Goal: Task Accomplishment & Management: Manage account settings

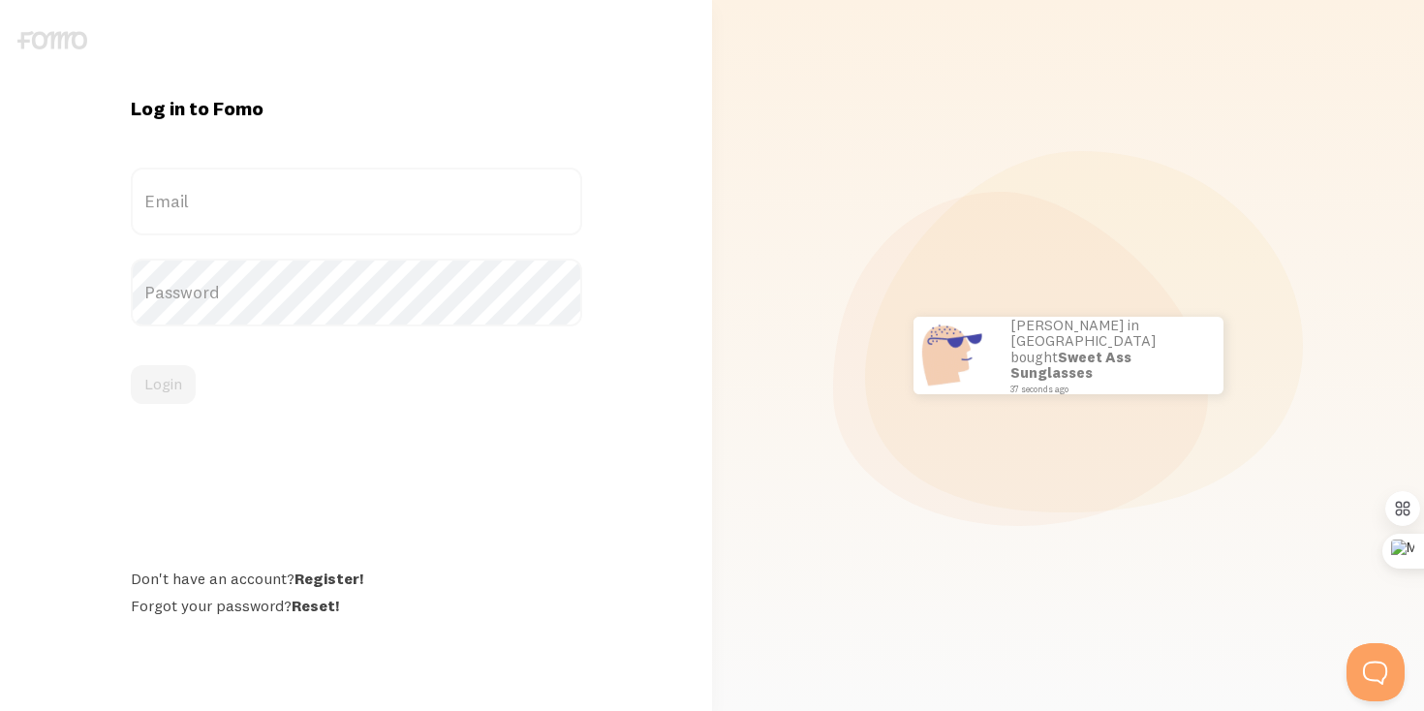
click at [302, 184] on label "Email" at bounding box center [356, 202] width 451 height 68
click at [302, 184] on input "Email" at bounding box center [356, 202] width 451 height 68
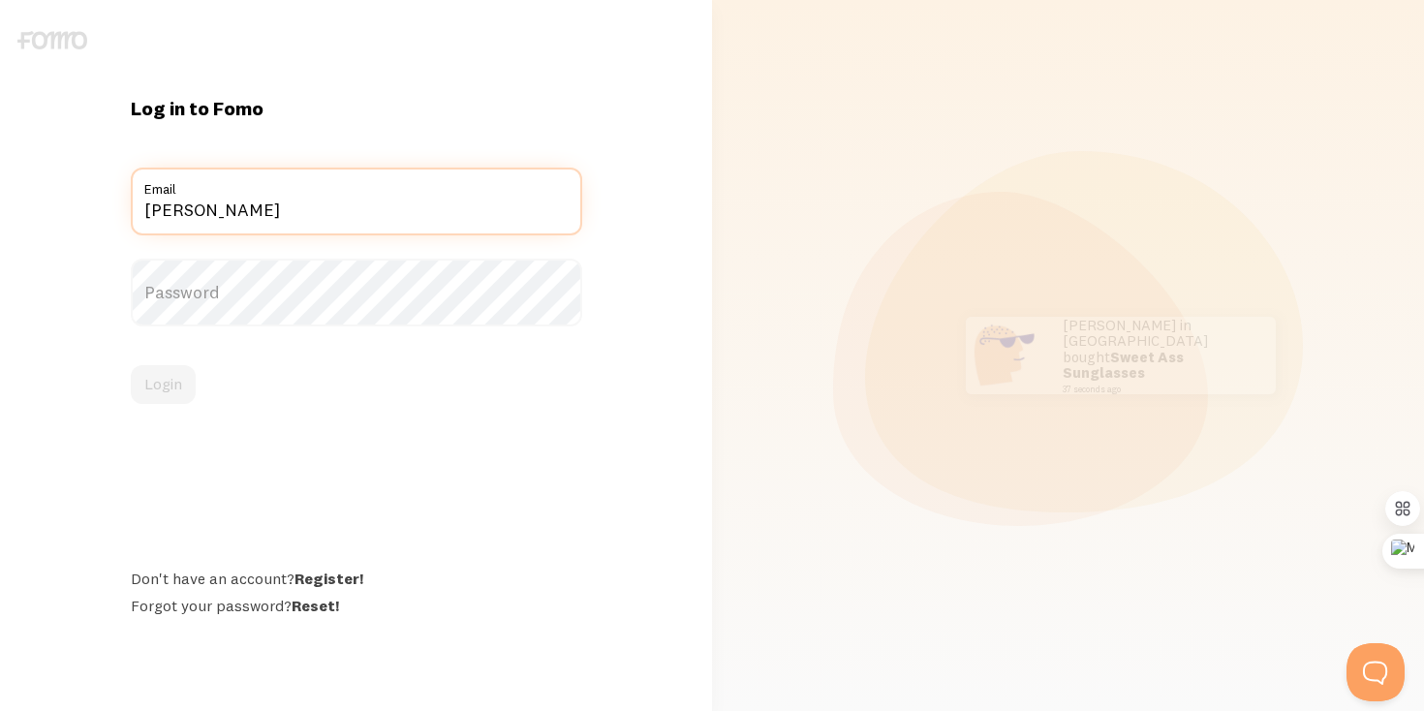
type input "[PERSON_NAME][EMAIL_ADDRESS][DOMAIN_NAME]"
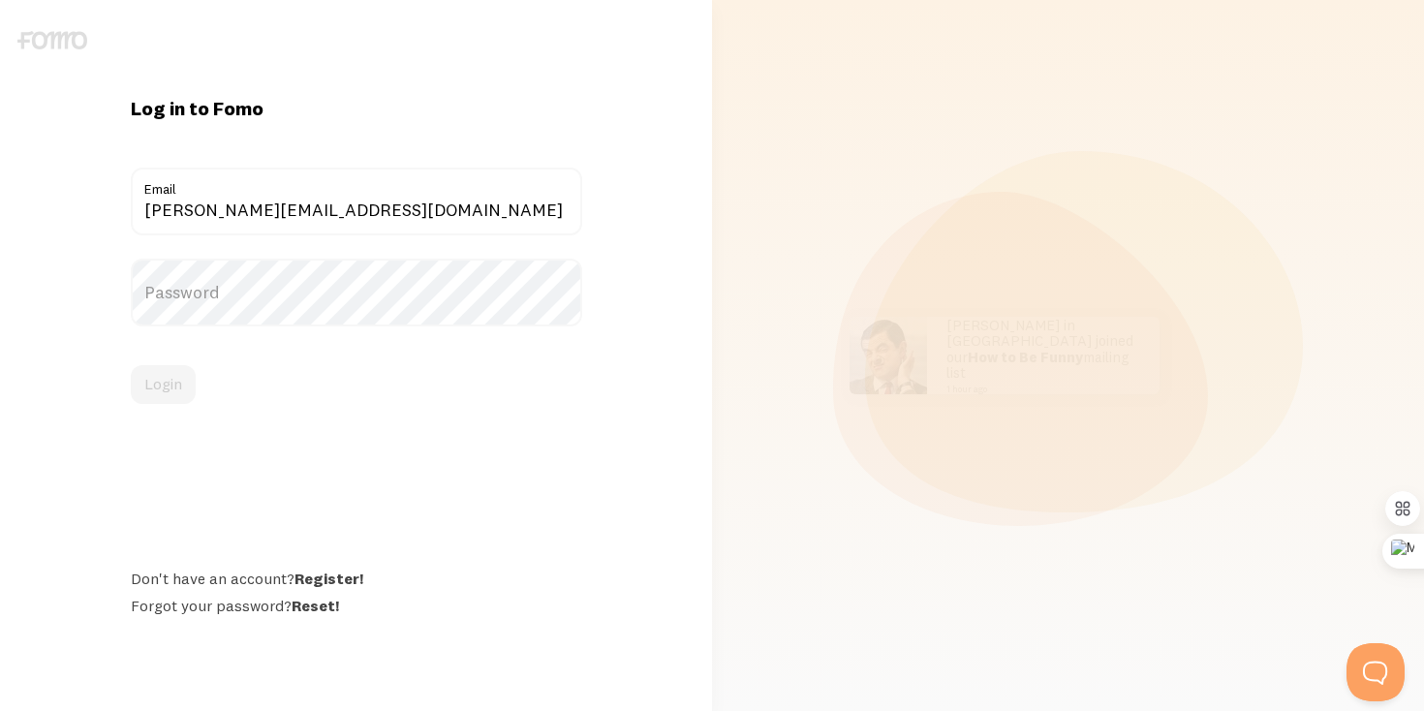
click at [266, 299] on label "Password" at bounding box center [356, 293] width 451 height 68
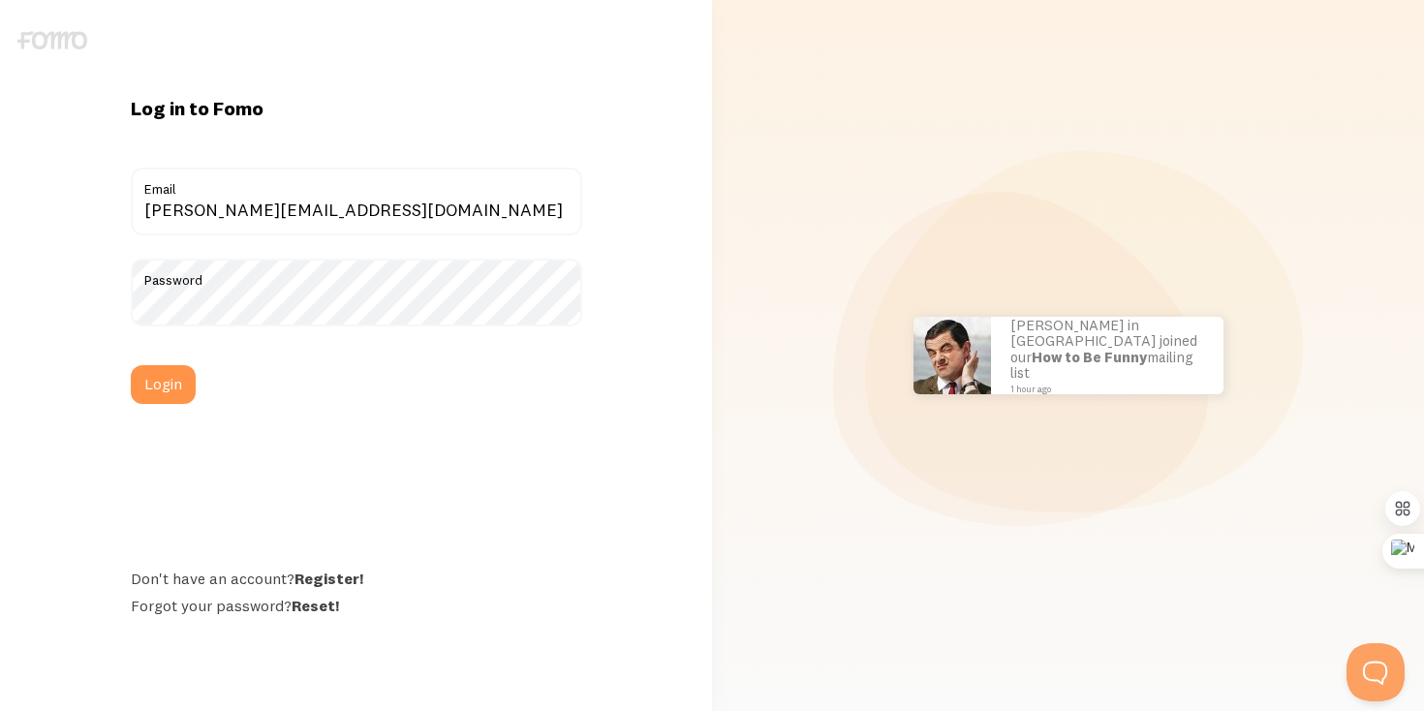
click at [158, 405] on div "Log in to Fomo james@jamesalroca.com Email Password Login Don't have an account…" at bounding box center [356, 355] width 475 height 519
click at [155, 391] on button "Login" at bounding box center [163, 384] width 65 height 39
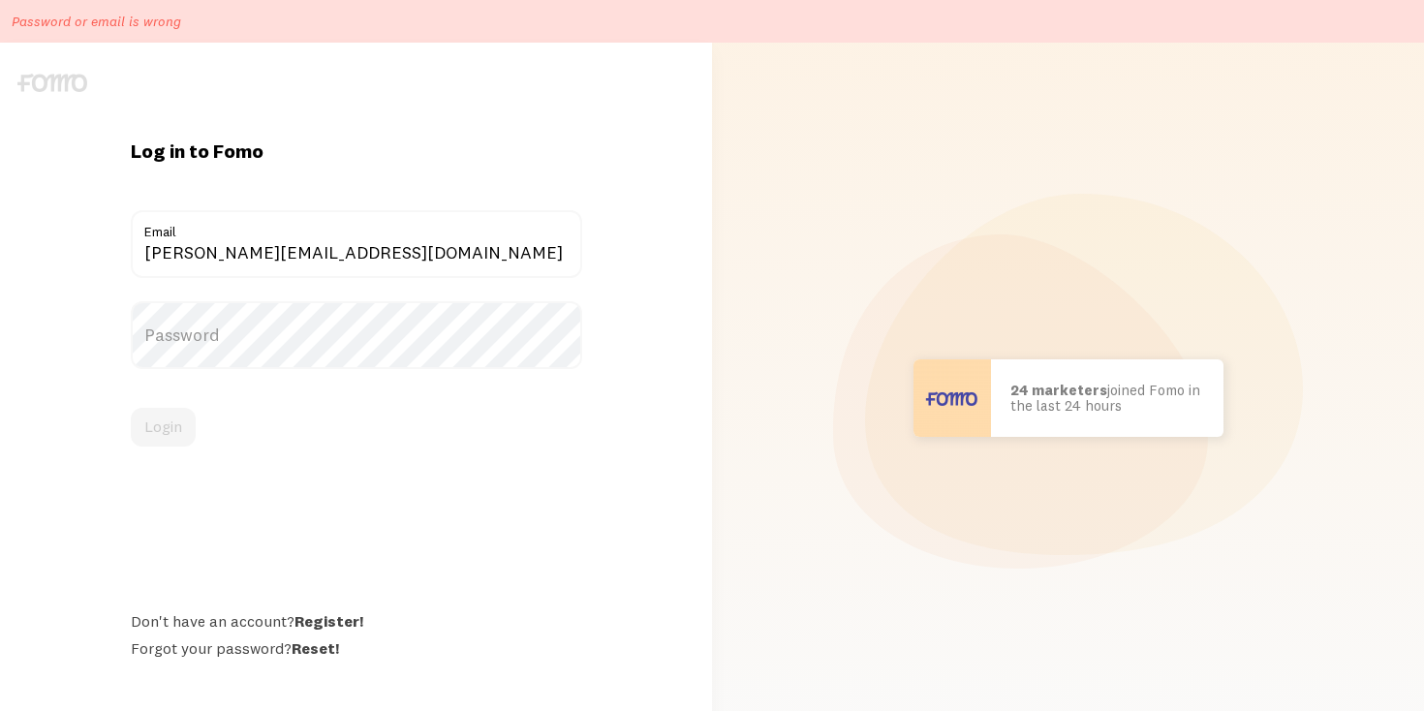
click at [211, 346] on label "Password" at bounding box center [356, 335] width 451 height 68
click at [172, 420] on button "Login" at bounding box center [163, 427] width 65 height 39
click at [213, 352] on label "Password" at bounding box center [356, 335] width 451 height 68
click at [213, 336] on label "Password" at bounding box center [356, 335] width 451 height 68
click at [288, 331] on label "Password" at bounding box center [356, 317] width 451 height 33
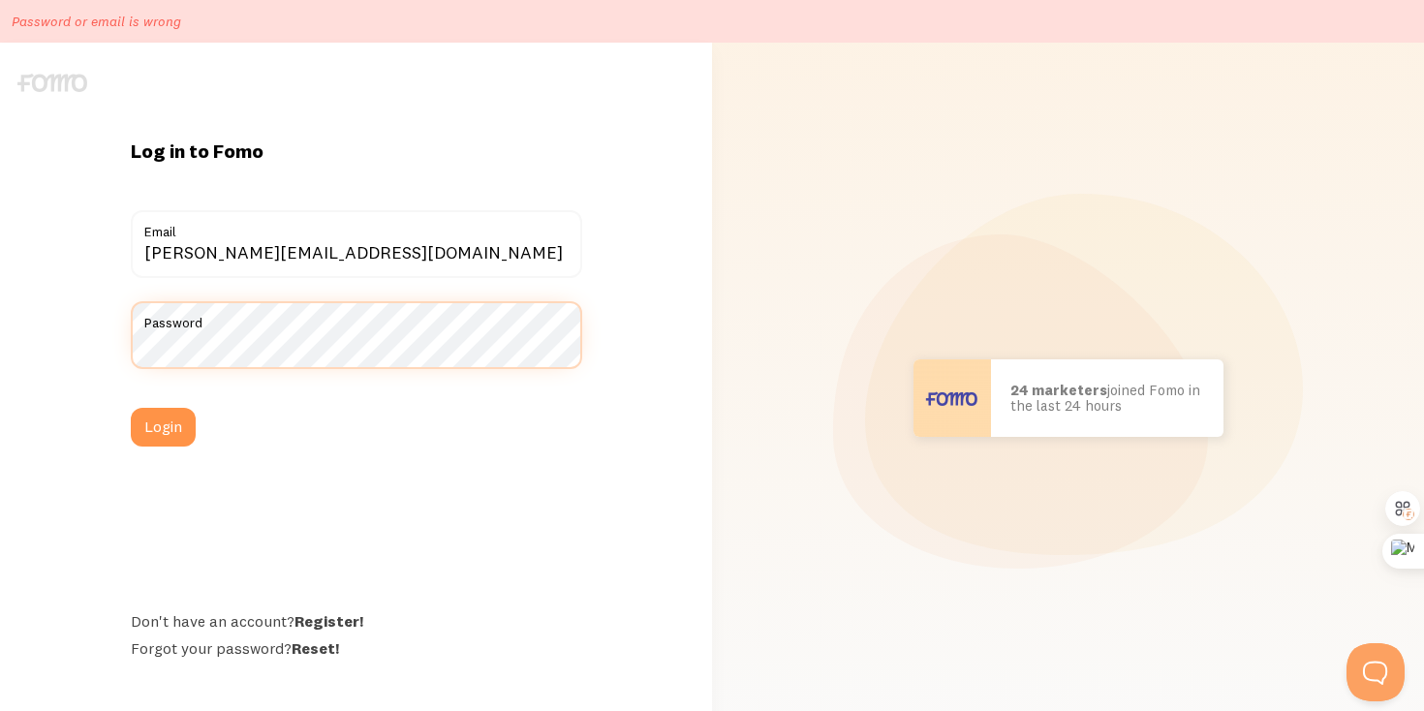
click at [25, 330] on div "Log in to Fomo james@jamesalroca.com Email Password Login Don't have an account…" at bounding box center [356, 398] width 712 height 519
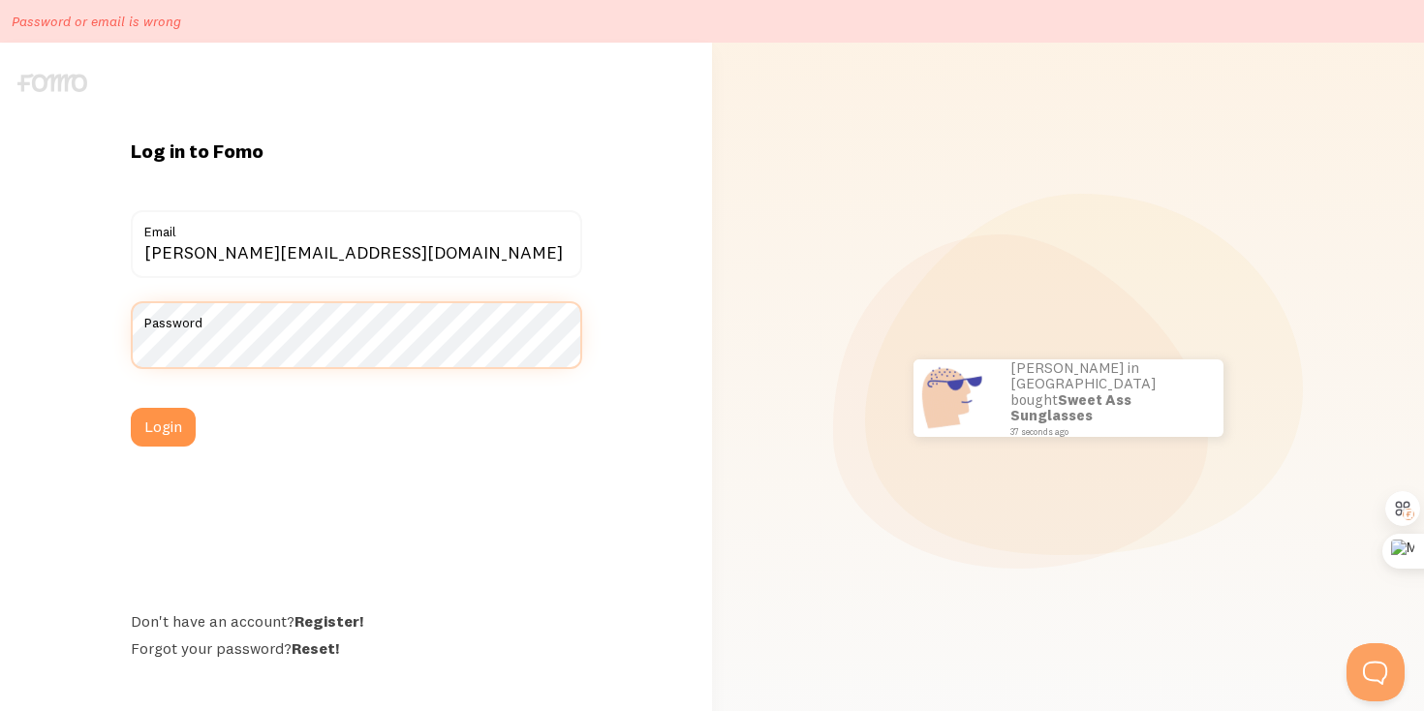
click at [71, 320] on div "Log in to Fomo james@jamesalroca.com Email Password Login Don't have an account…" at bounding box center [356, 398] width 712 height 519
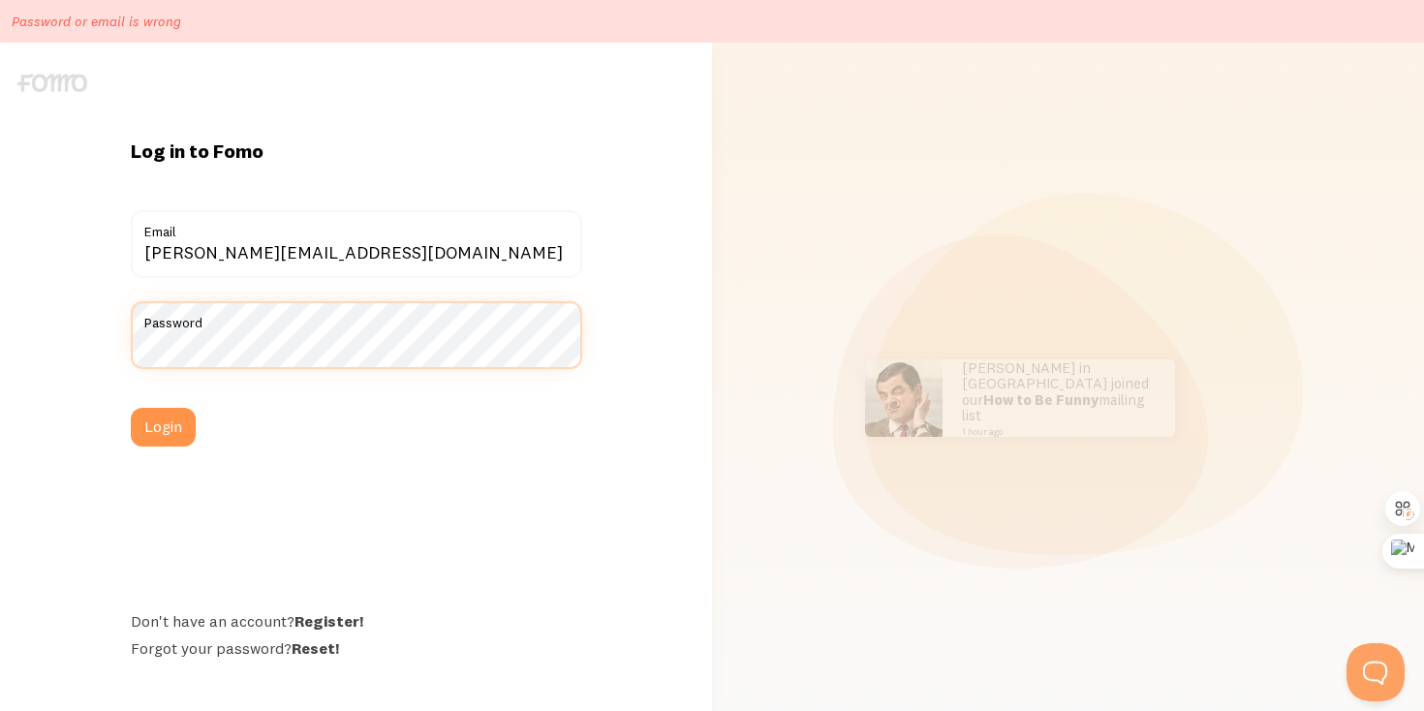
click at [131, 408] on button "Login" at bounding box center [163, 427] width 65 height 39
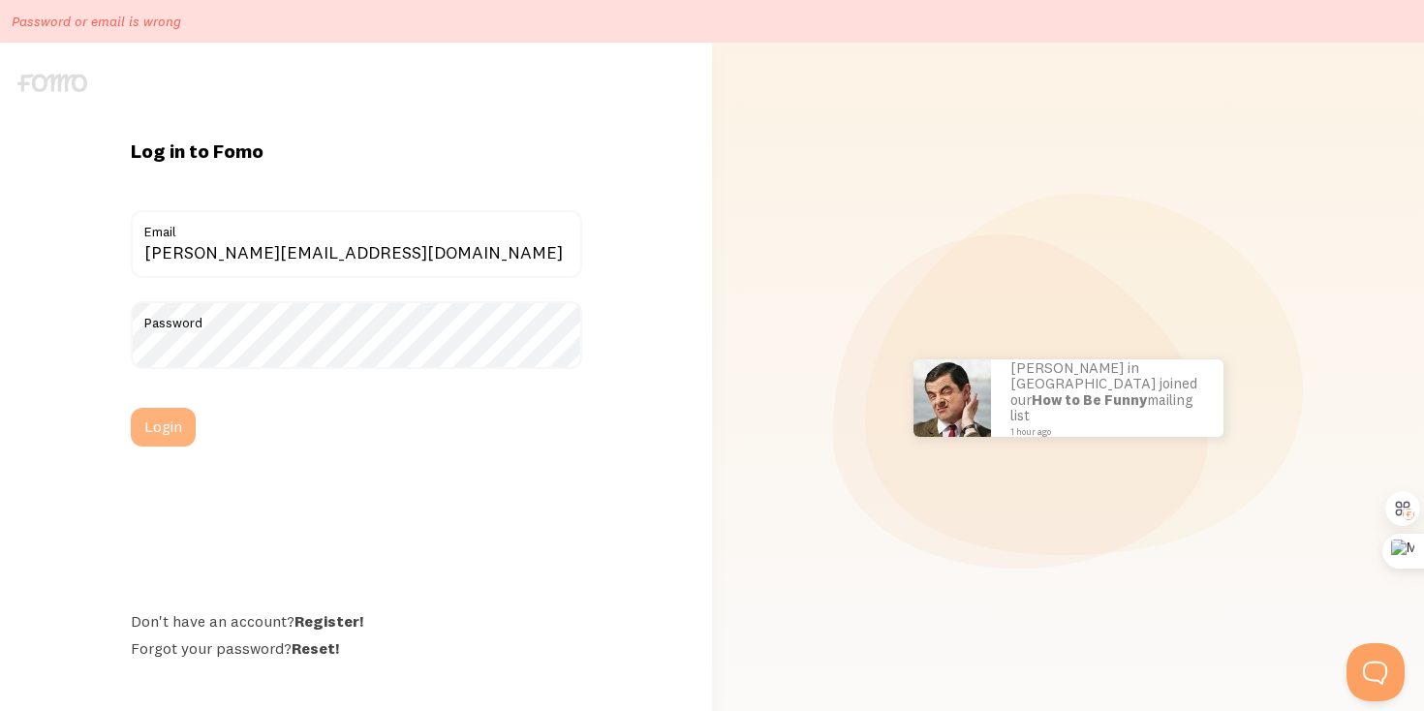
click at [144, 441] on button "Login" at bounding box center [163, 427] width 65 height 39
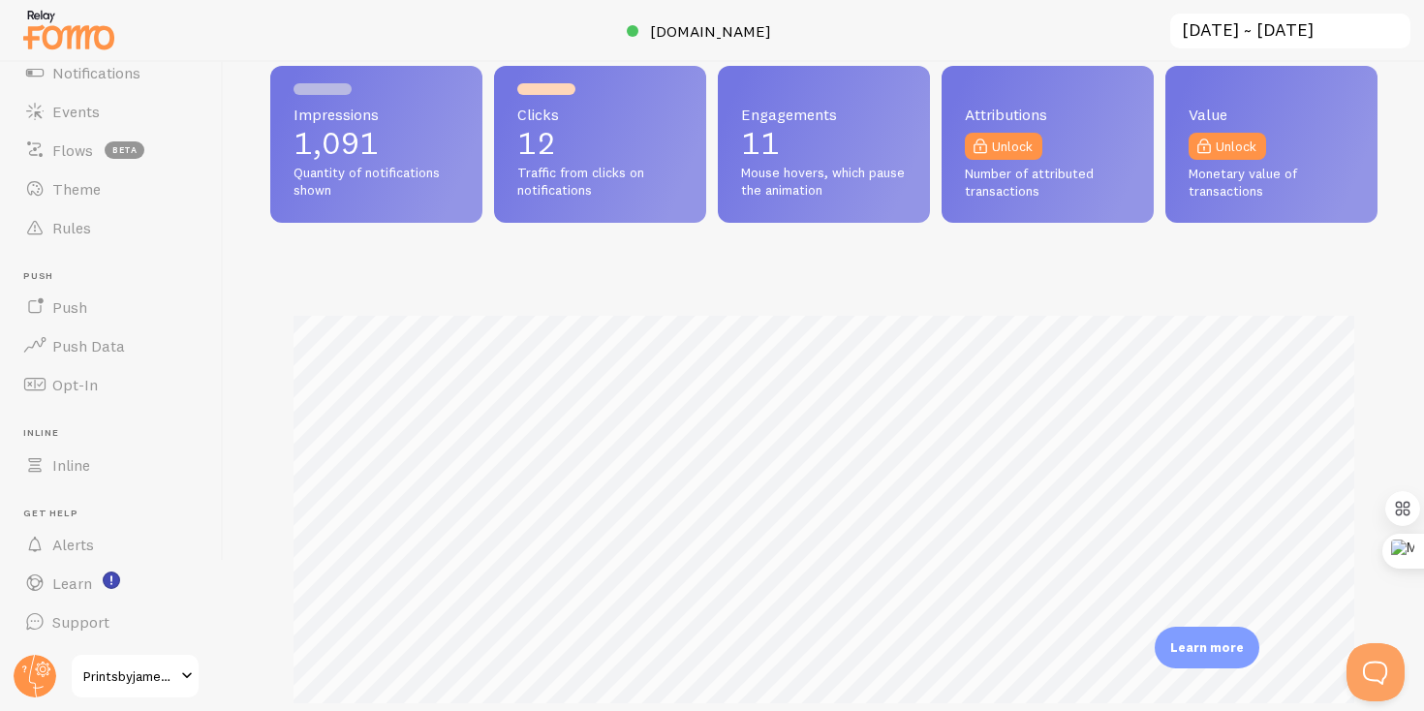
scroll to position [69, 0]
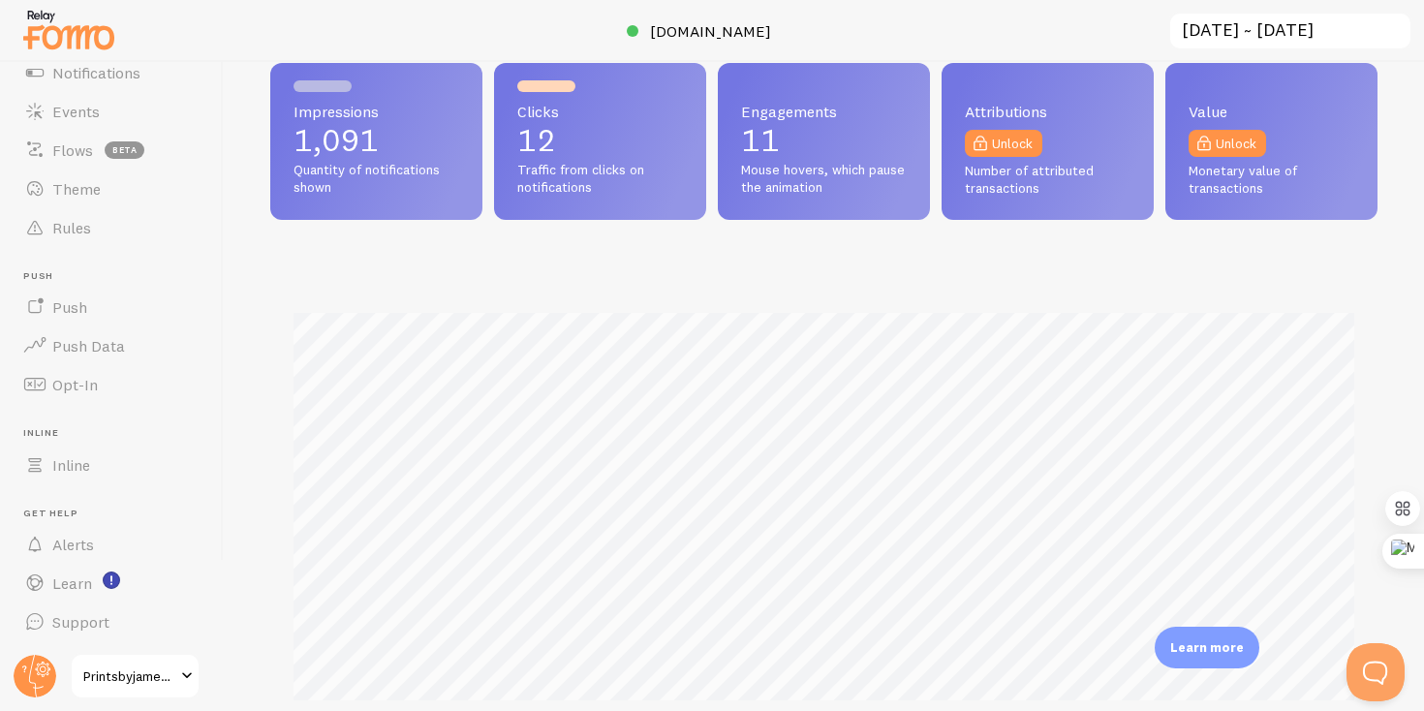
click at [552, 190] on span "Traffic from clicks on notifications" at bounding box center [600, 179] width 166 height 34
click at [379, 142] on p "1,091" at bounding box center [376, 140] width 166 height 31
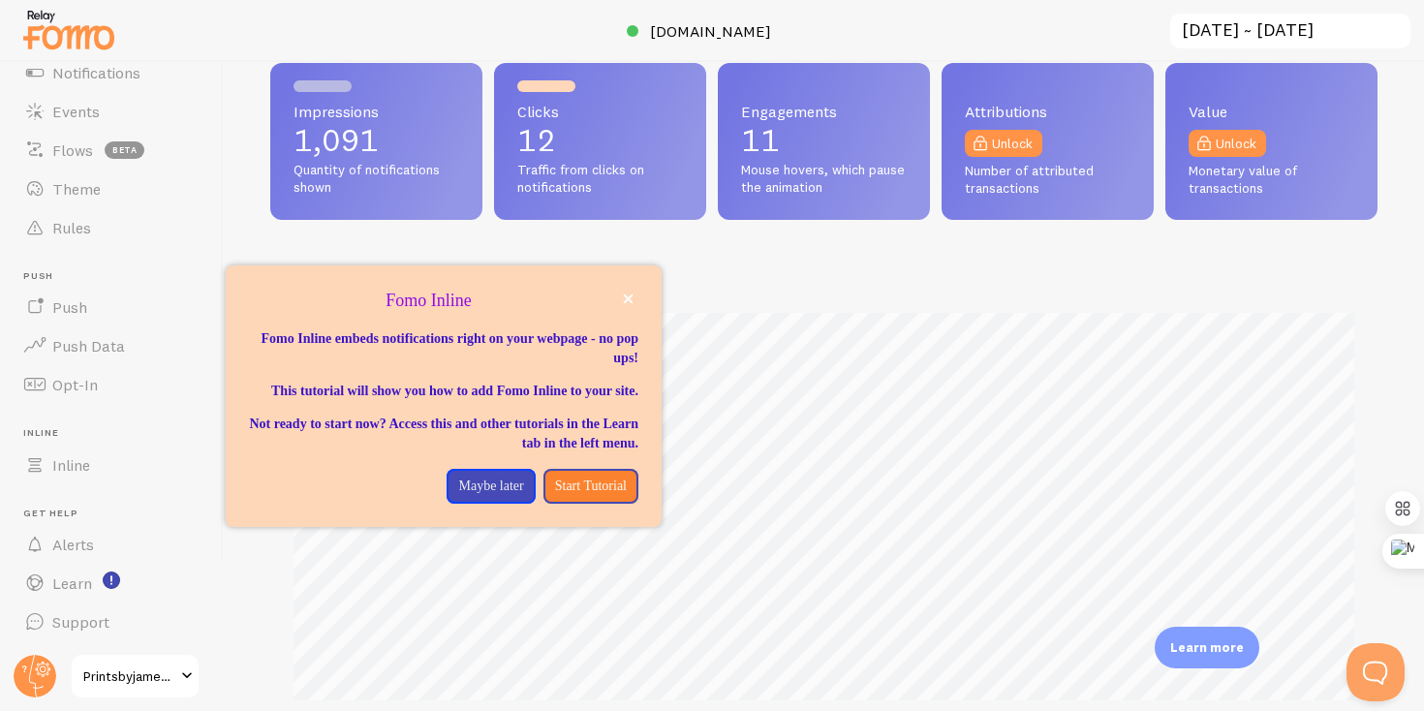
click at [111, 670] on span "Printsbyjamesalroca" at bounding box center [129, 675] width 92 height 23
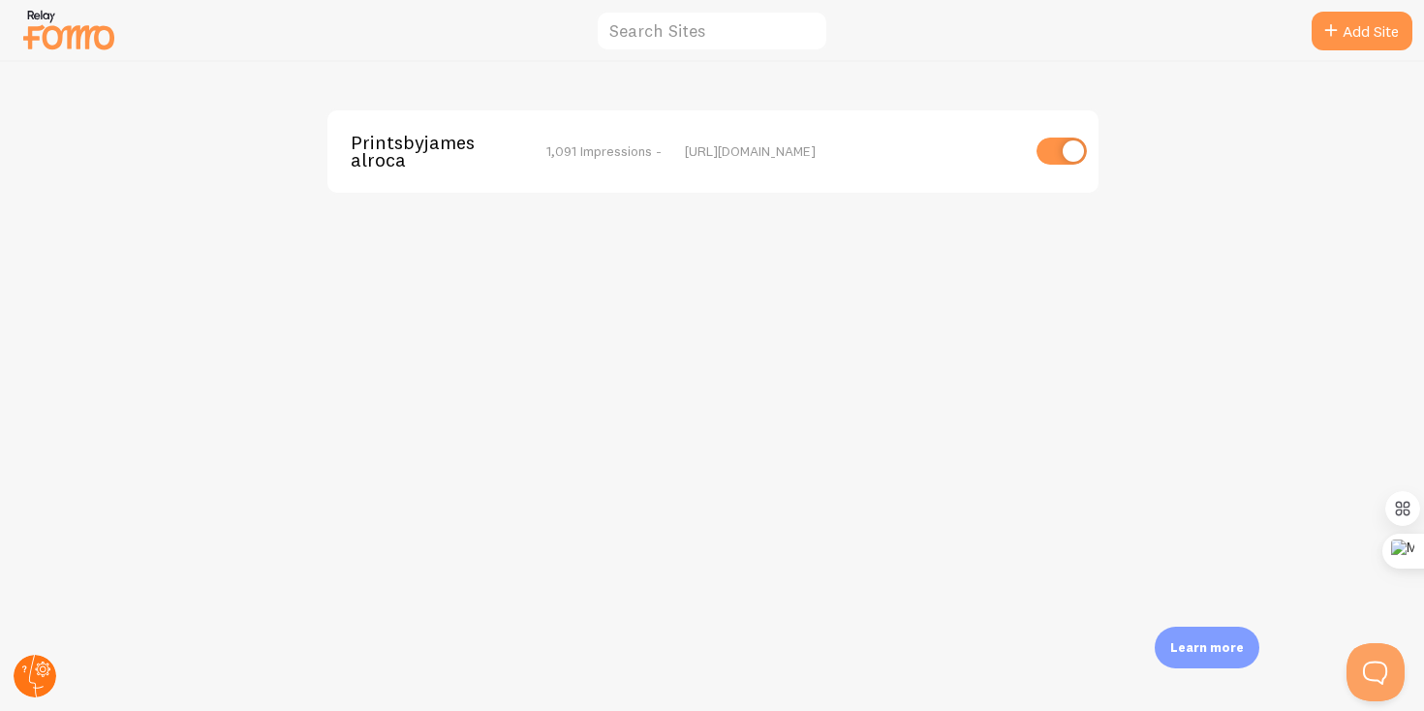
click at [43, 664] on circle at bounding box center [35, 676] width 43 height 43
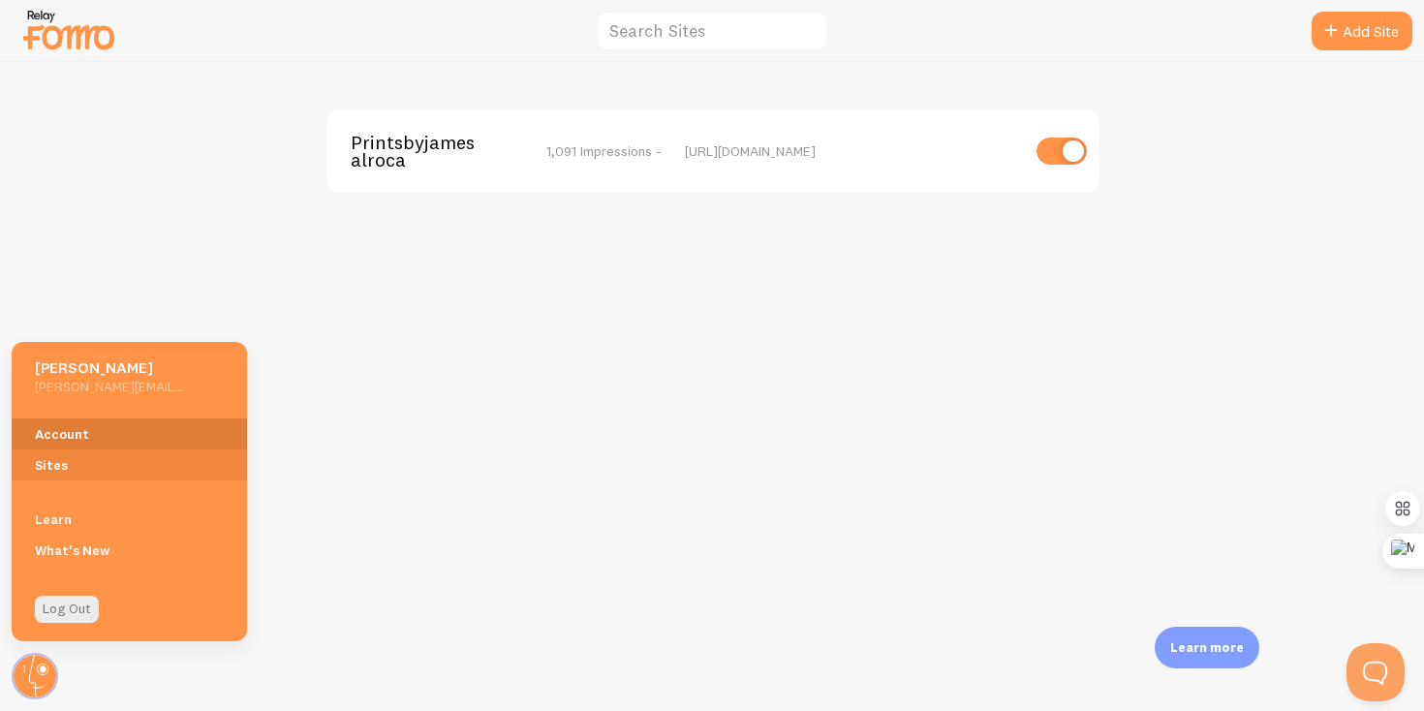
click at [51, 430] on link "Account" at bounding box center [129, 433] width 235 height 31
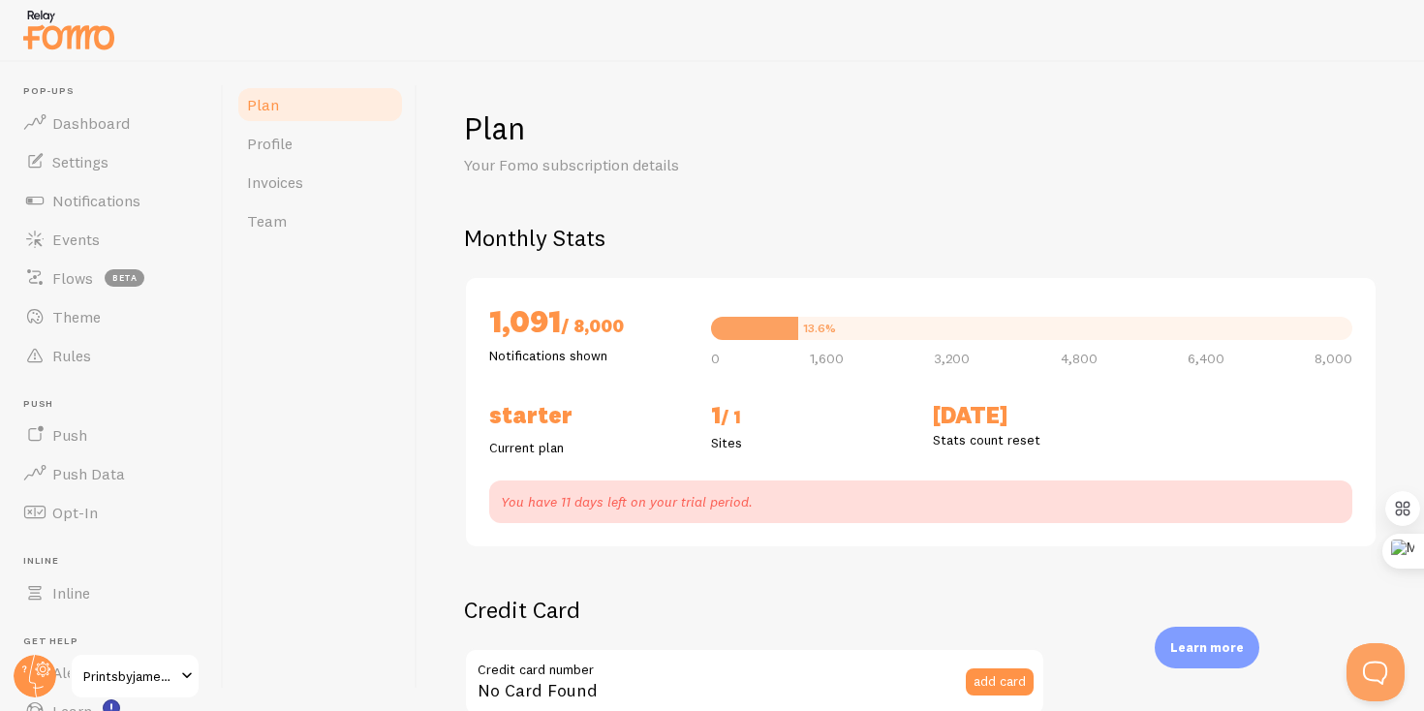
checkbox input "true"
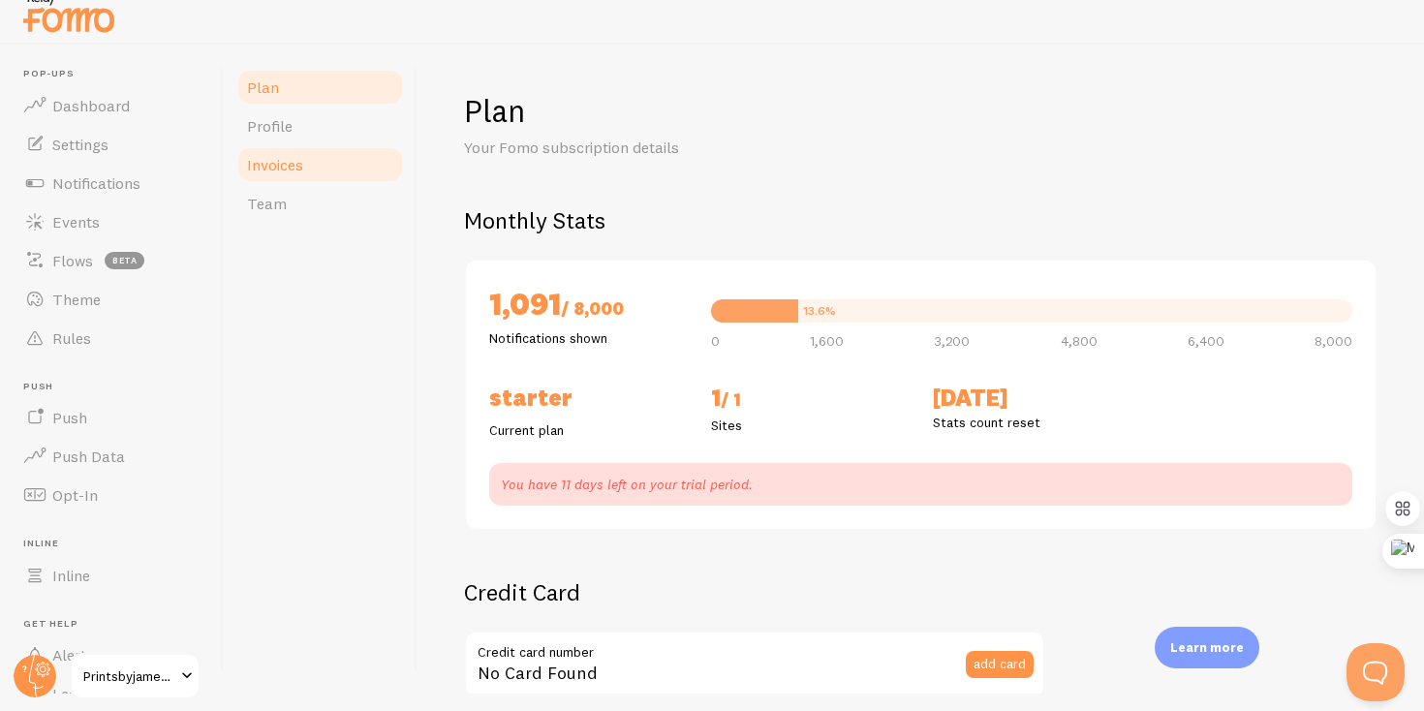
click at [292, 155] on span "Invoices" at bounding box center [275, 164] width 56 height 19
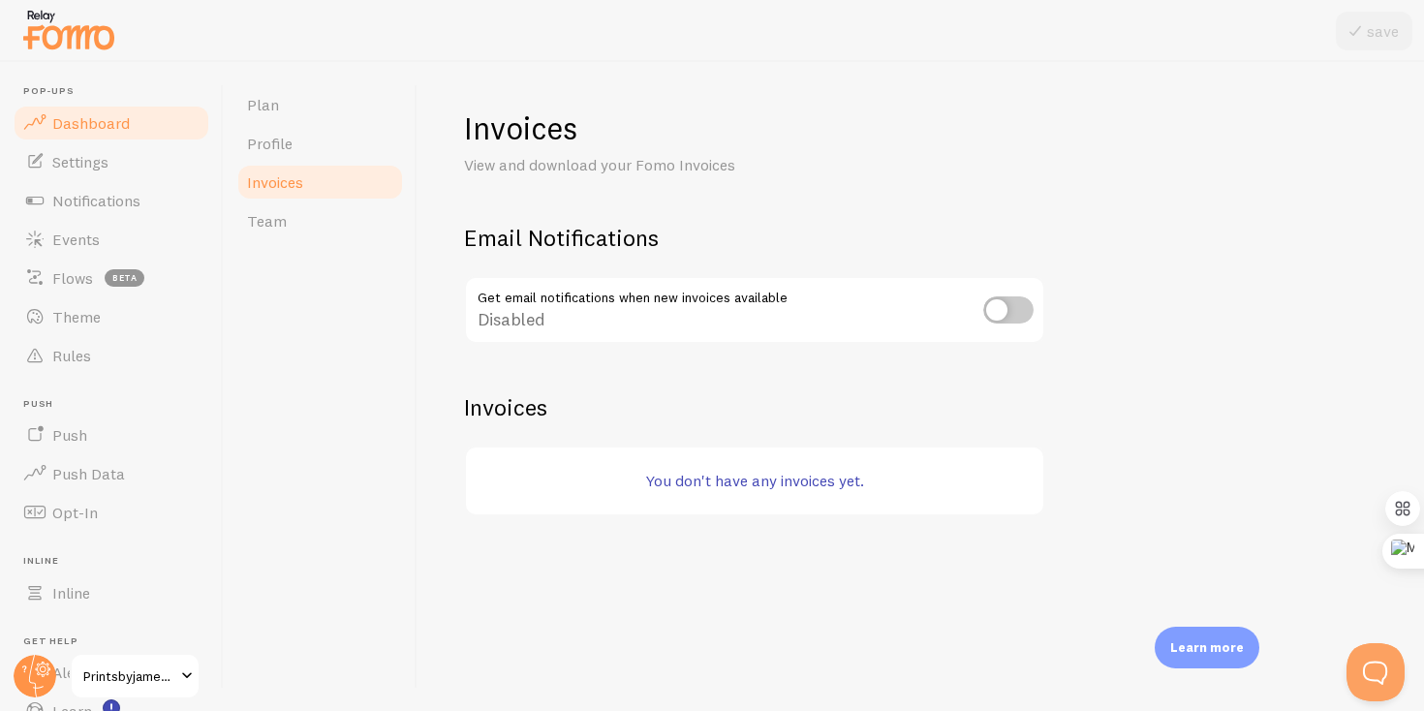
click at [120, 119] on span "Dashboard" at bounding box center [90, 122] width 77 height 19
